Goal: Information Seeking & Learning: Learn about a topic

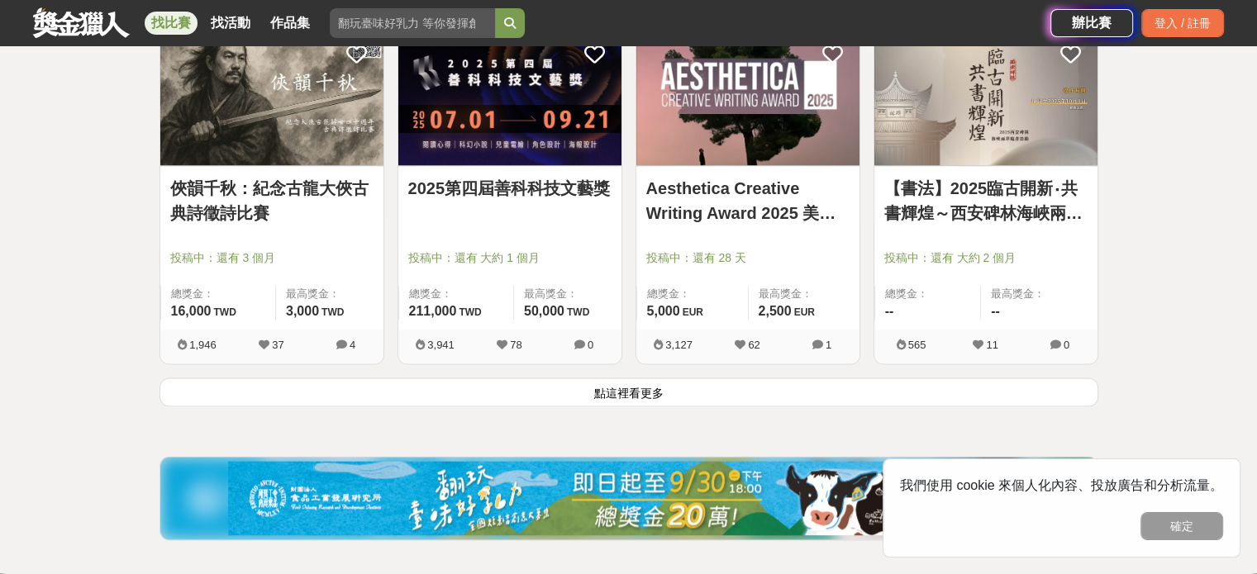
scroll to position [2085, 0]
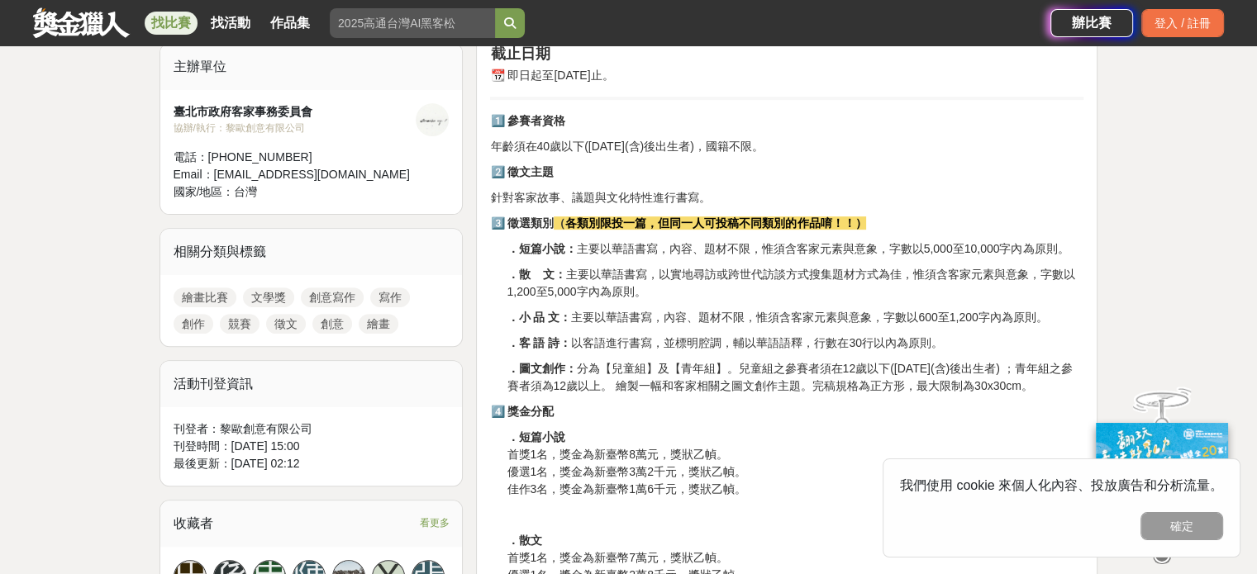
scroll to position [583, 0]
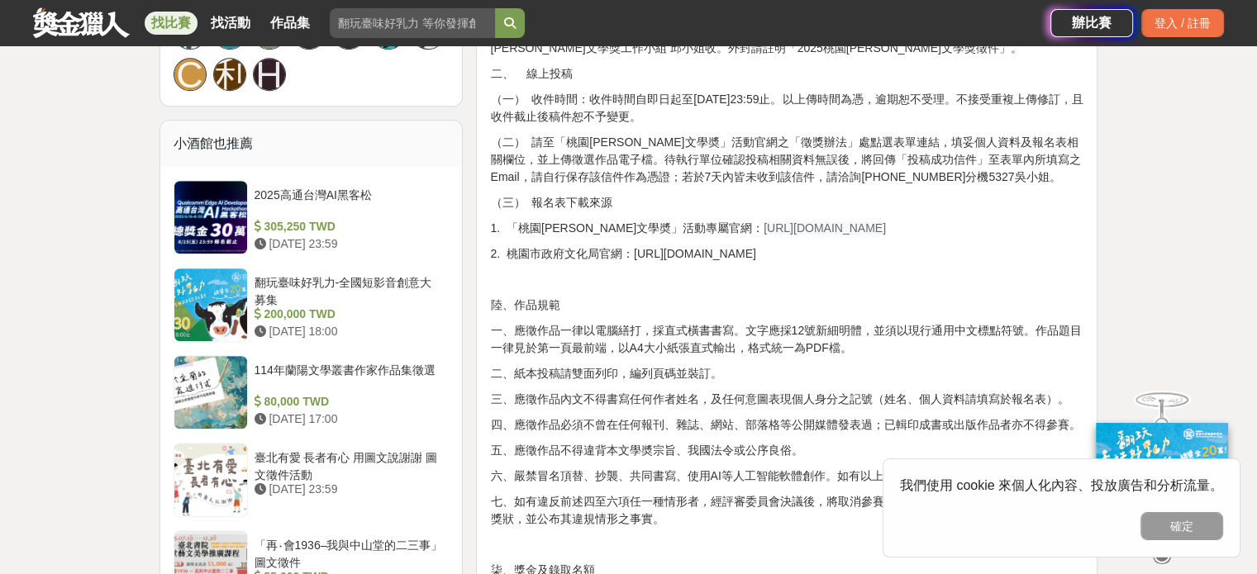
scroll to position [1240, 0]
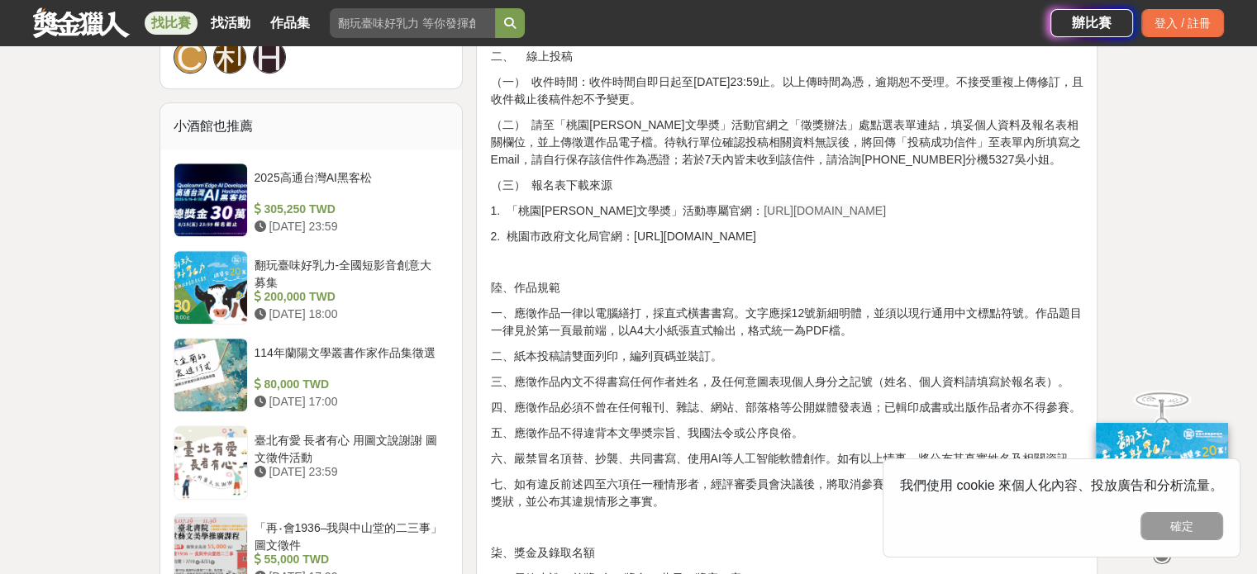
drag, startPoint x: 775, startPoint y: 212, endPoint x: 876, endPoint y: 207, distance: 100.9
click at [876, 207] on p "1. 「桃園鍾肇政文學奬」活動專屬官網： https://literature.tyccc.gov.tw/" at bounding box center [786, 210] width 593 height 17
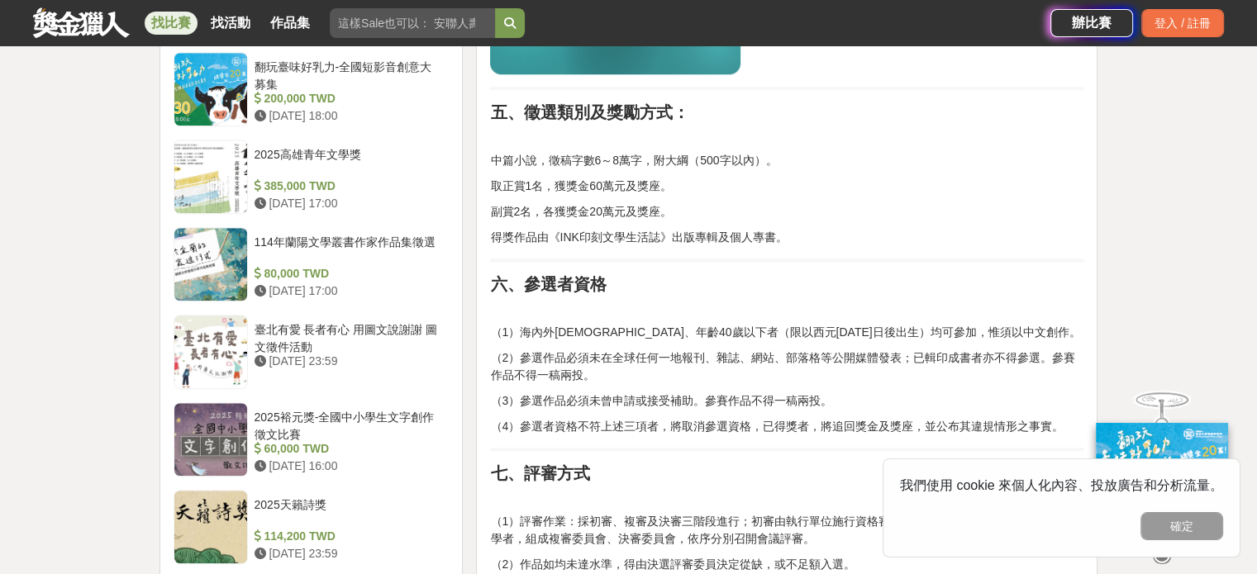
scroll to position [1496, 0]
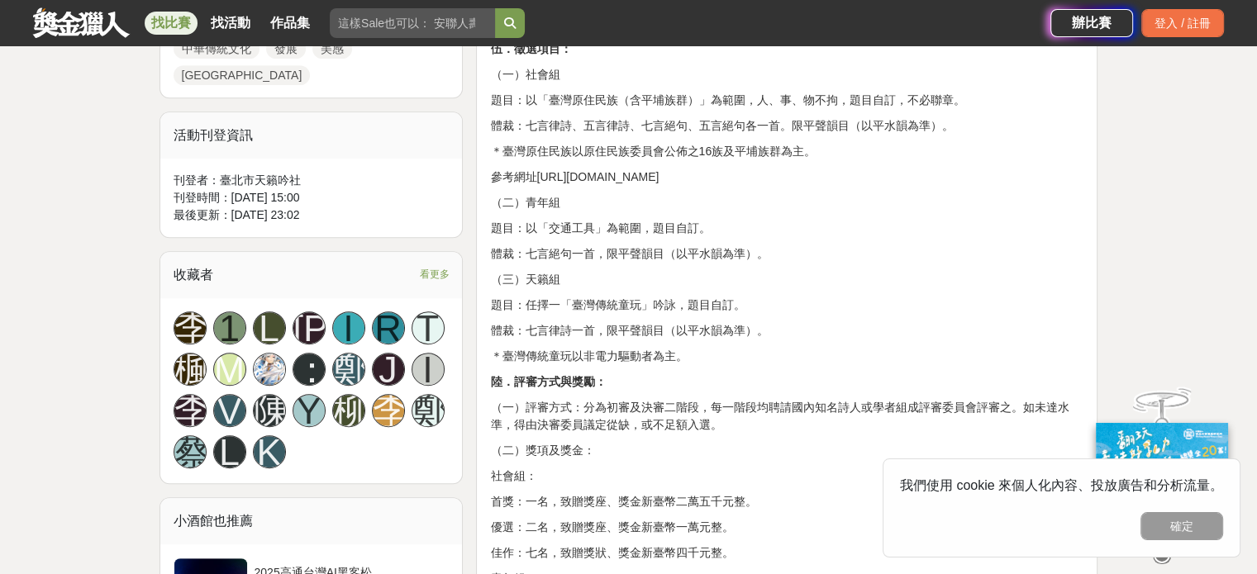
scroll to position [983, 0]
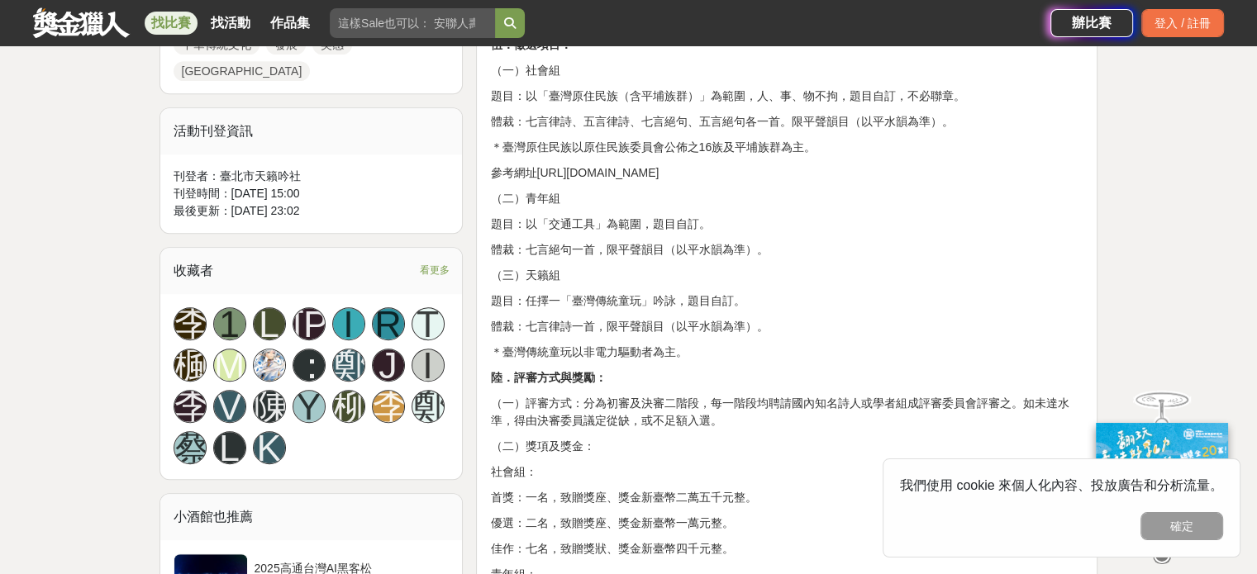
drag, startPoint x: 1239, startPoint y: 210, endPoint x: 1238, endPoint y: 219, distance: 9.2
click at [1238, 219] on div "大家都在看 2025高通台灣AI黑客松 2025-08-15 23:59 2025年ICARE身心障礙與高齡者輔具產品通用設計競賽 2025-09-10 00…" at bounding box center [628, 480] width 1257 height 2764
click at [1097, 238] on div "2025天籟詩獎 古典詩創作競賽徵選辦法 壹．主旨： 藉由古典詩歌創作競賽的方式以提倡古典詩，以促進中華傳統文化之發展，顯揚古典詩之美感。 貳．主辦單位： 臺…" at bounding box center [786, 442] width 621 height 1525
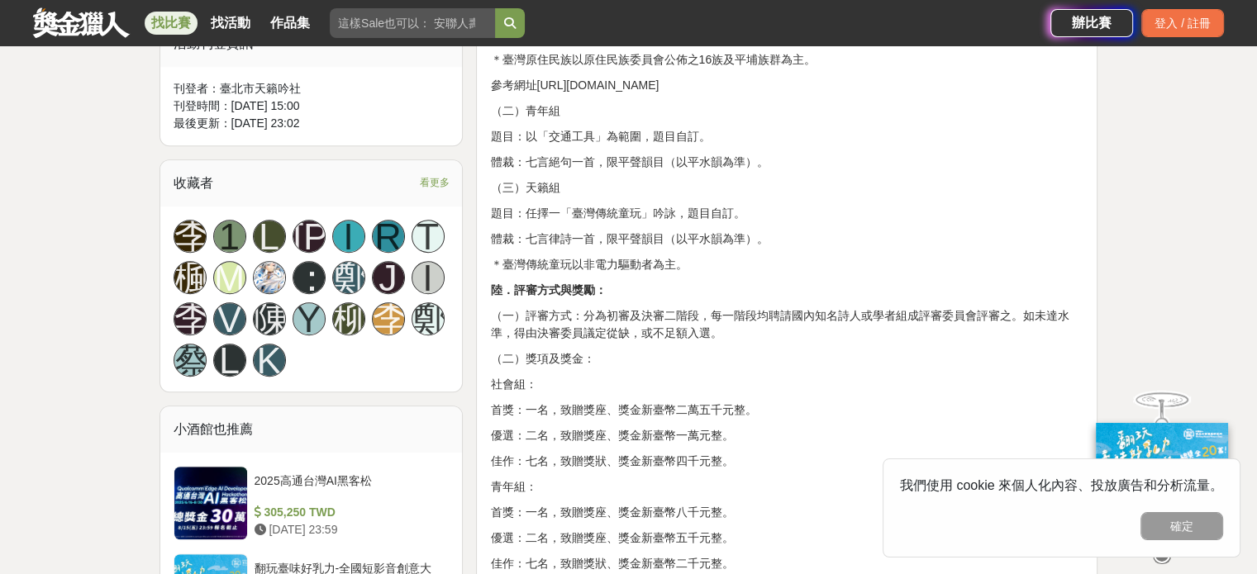
scroll to position [1091, 0]
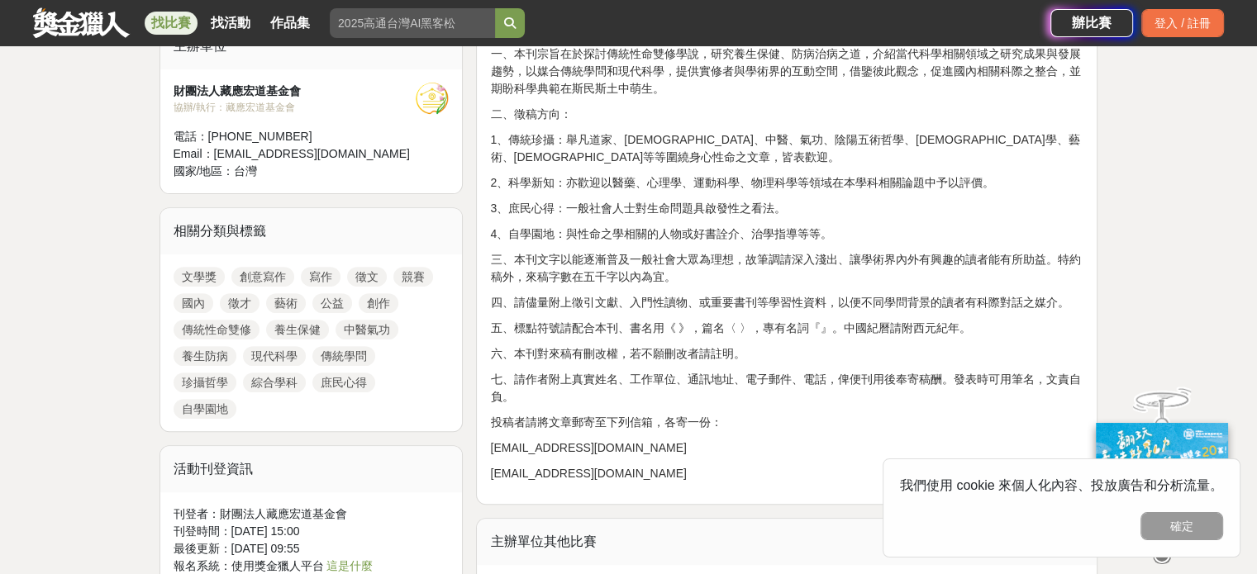
scroll to position [594, 0]
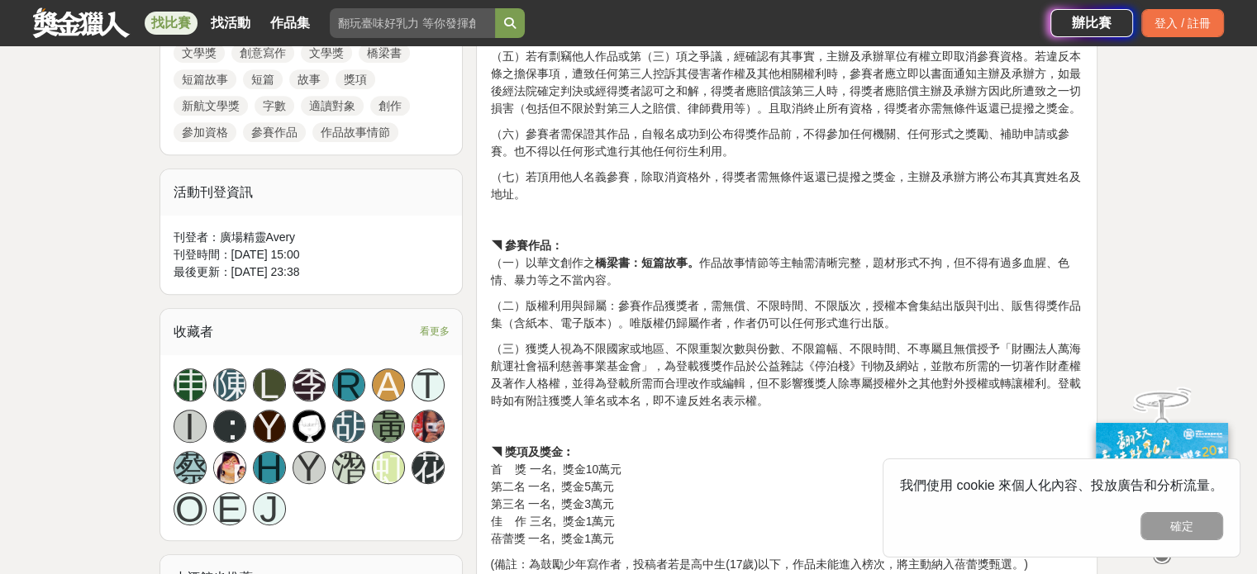
scroll to position [801, 0]
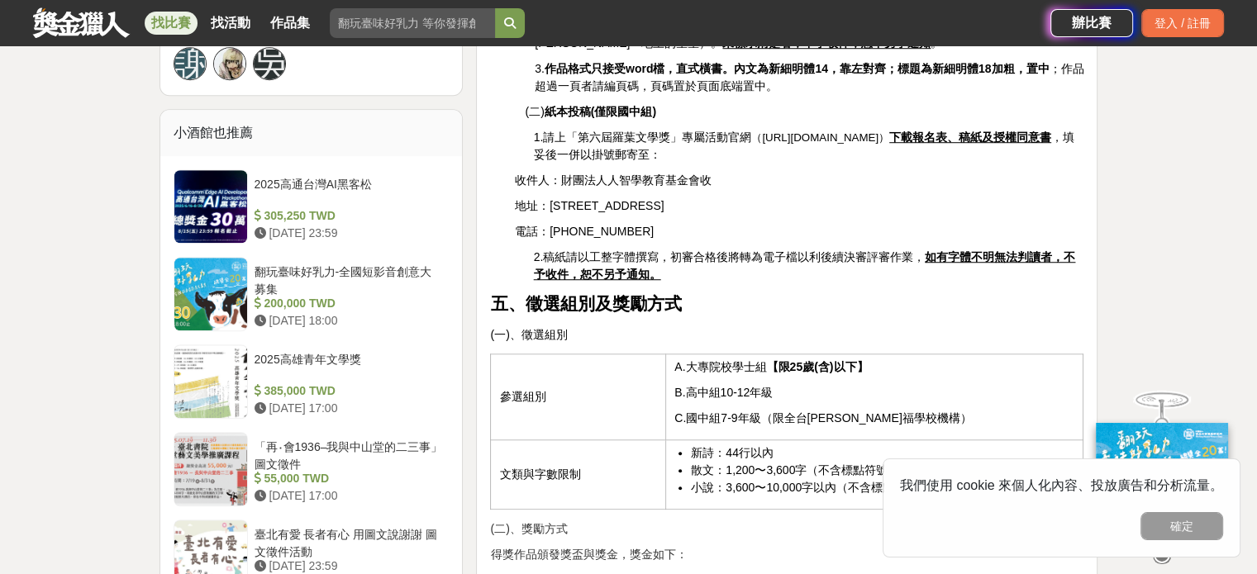
scroll to position [1234, 0]
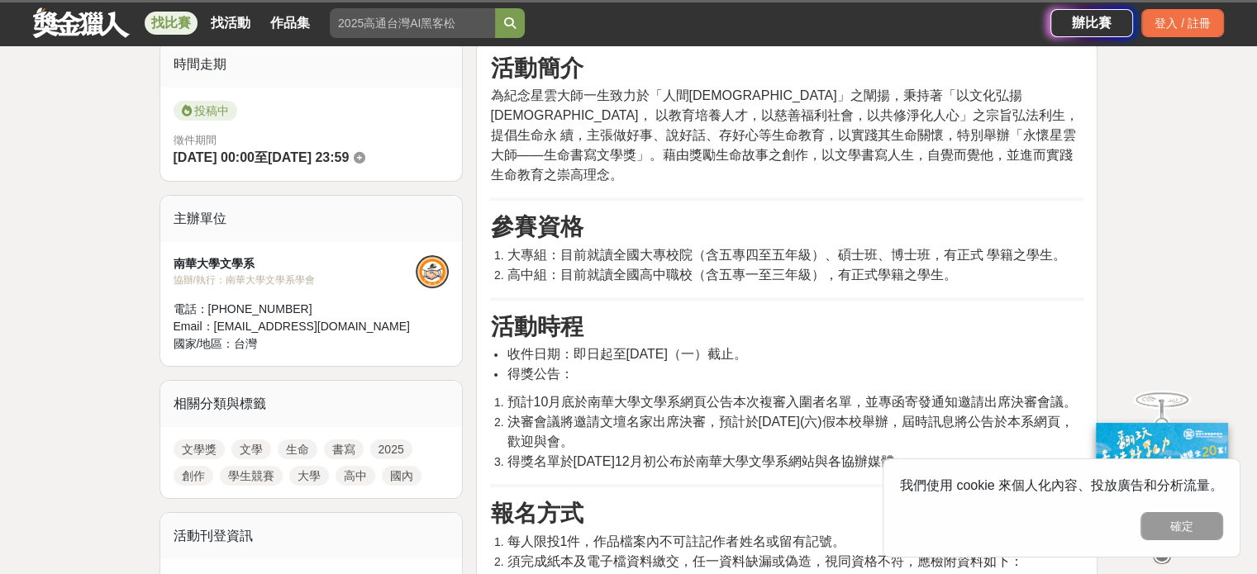
scroll to position [270, 0]
